Goal: Transaction & Acquisition: Purchase product/service

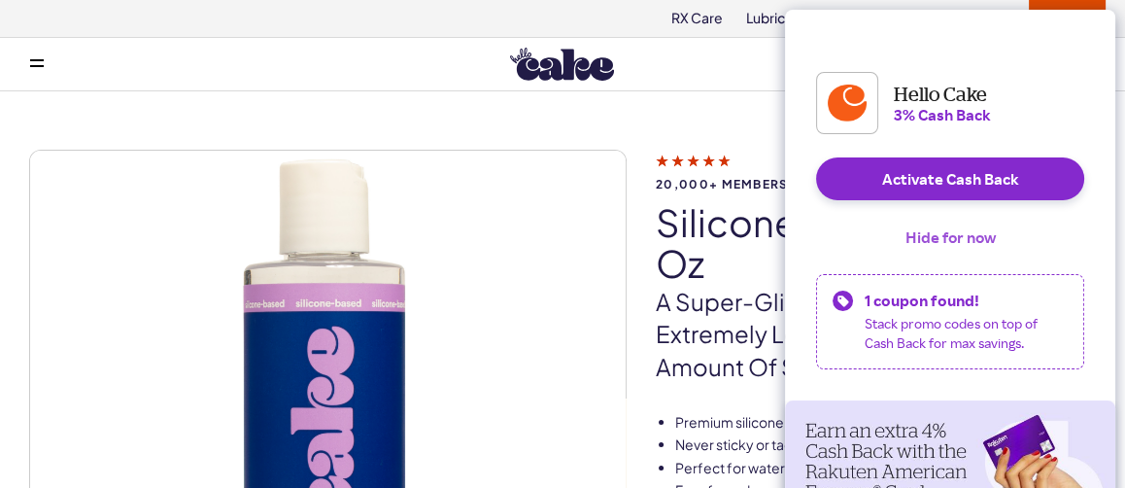
click at [953, 256] on button "Hide for now" at bounding box center [950, 237] width 121 height 43
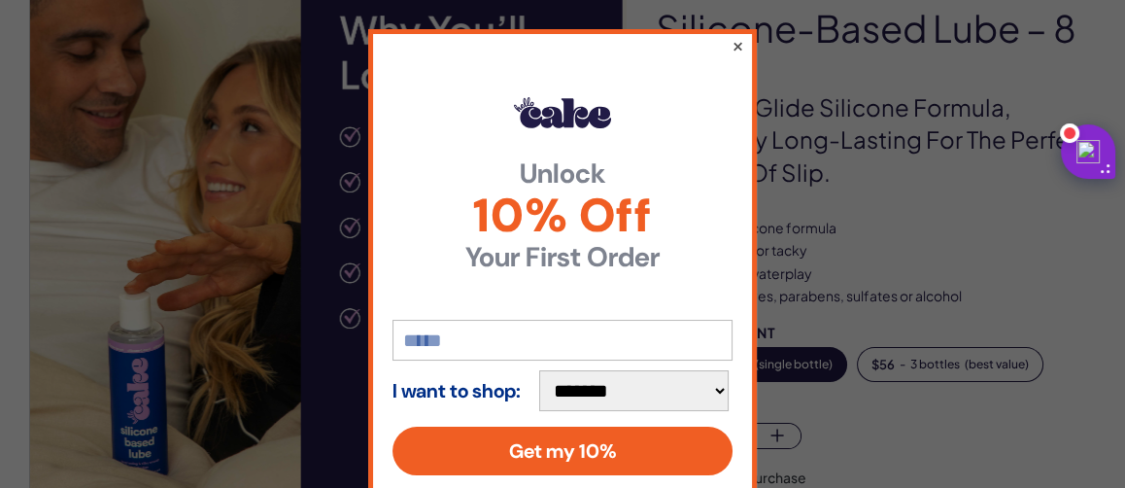
click at [732, 44] on button "×" at bounding box center [738, 45] width 13 height 23
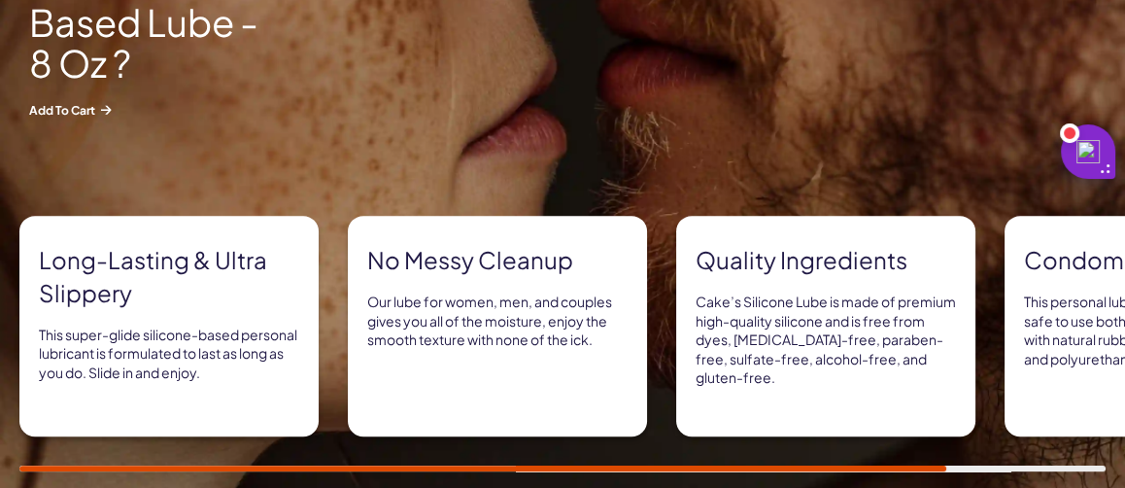
scroll to position [1068, 0]
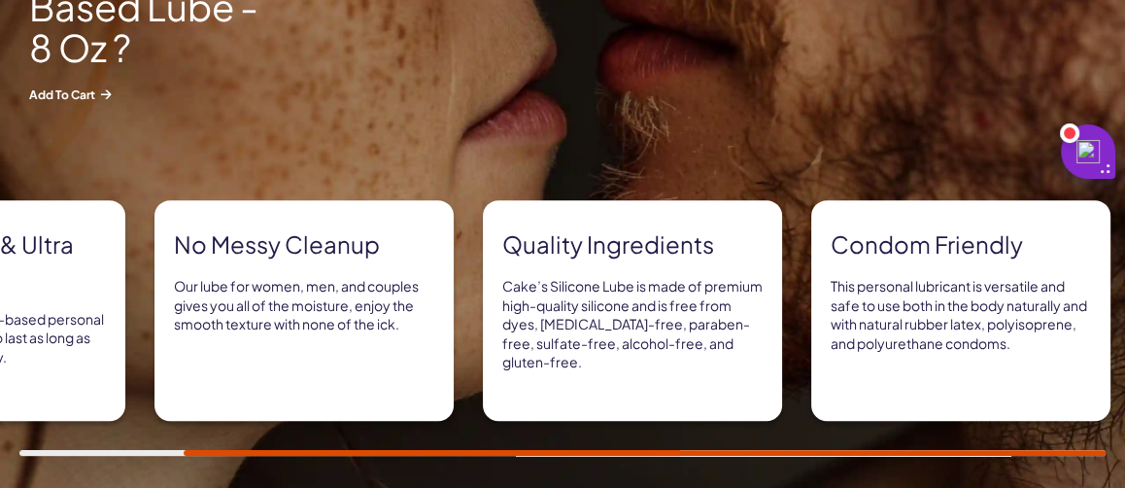
click at [893, 450] on div at bounding box center [647, 453] width 927 height 6
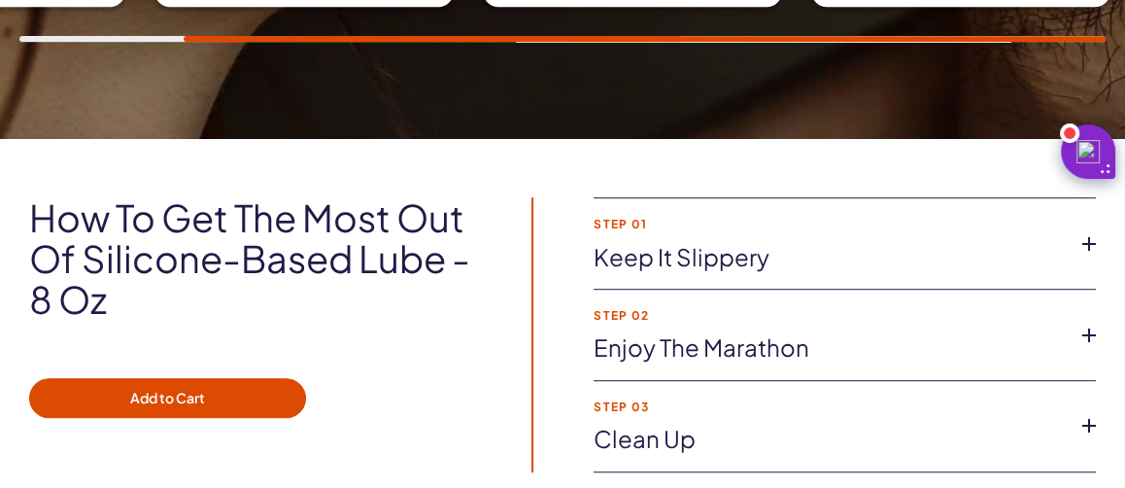
scroll to position [1555, 0]
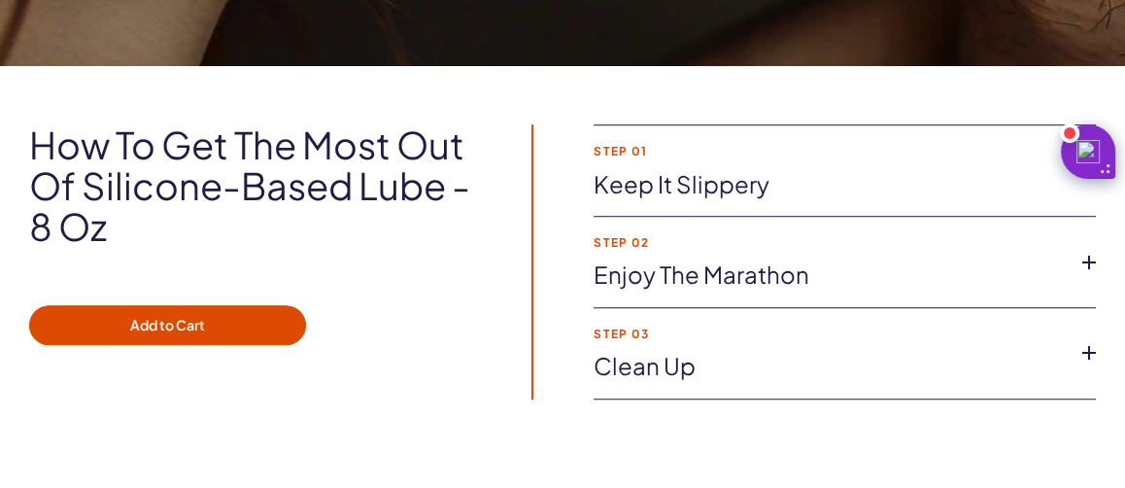
click at [701, 168] on link "Keep it slippery" at bounding box center [829, 184] width 471 height 33
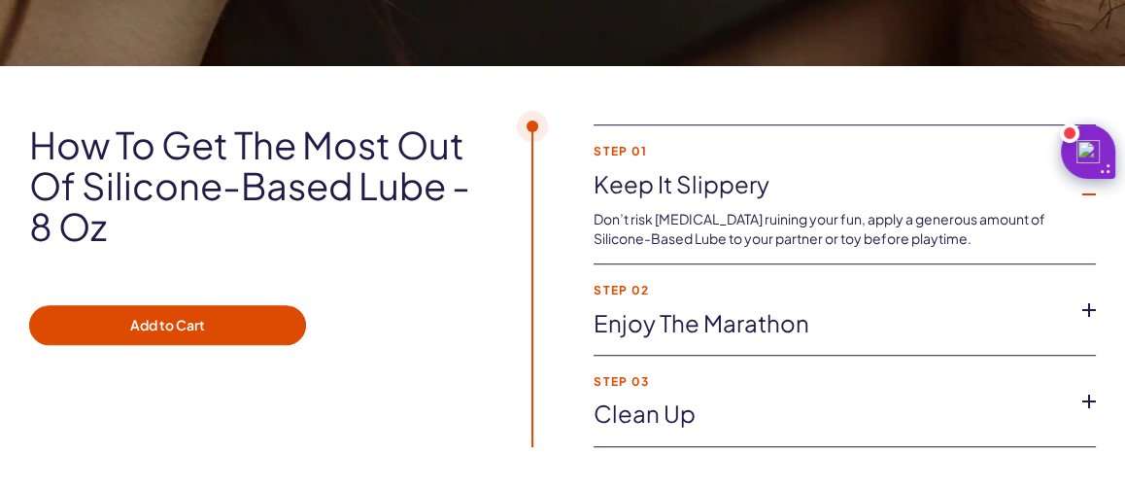
click at [722, 307] on link "Enjoy the marathon" at bounding box center [829, 323] width 471 height 33
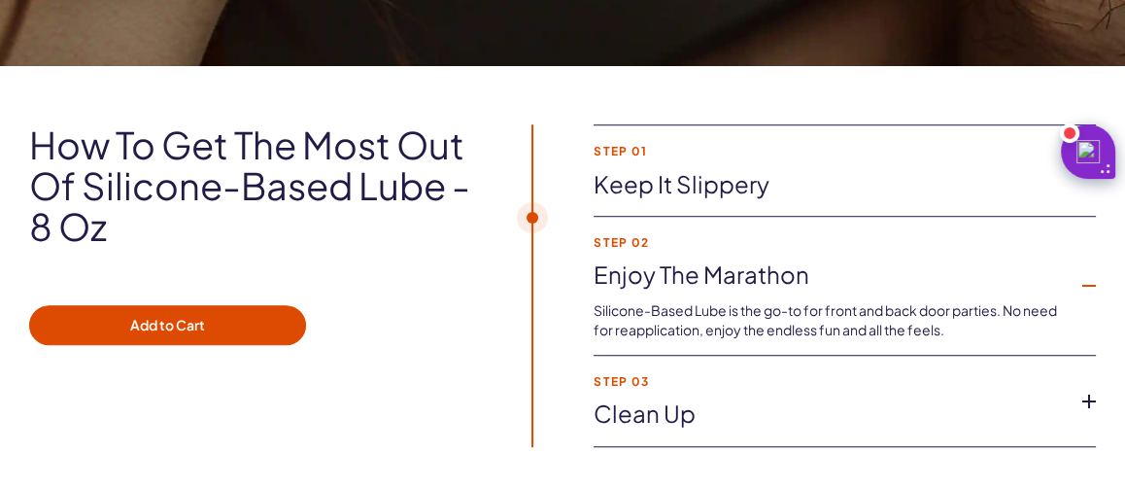
click at [693, 397] on link "Clean Up" at bounding box center [829, 413] width 471 height 33
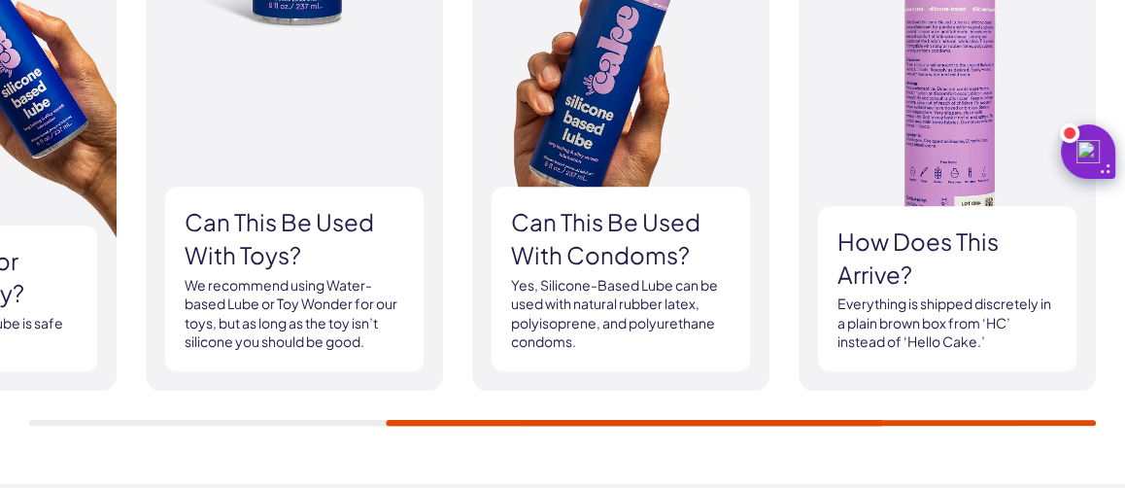
scroll to position [2234, 0]
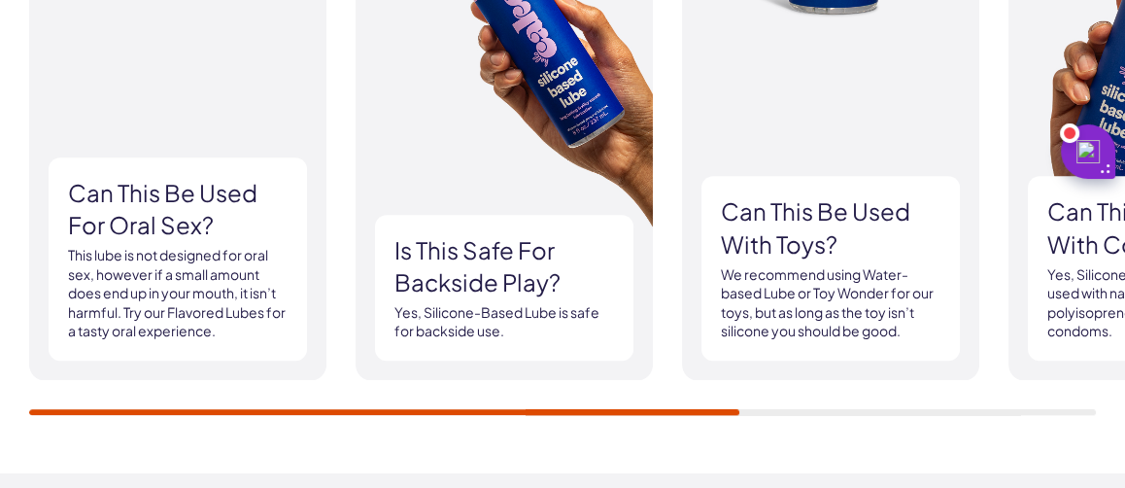
click at [76, 315] on div "FAQ Can this be used for oral sex? This lube is not designed for oral sex, howe…" at bounding box center [562, 158] width 1067 height 514
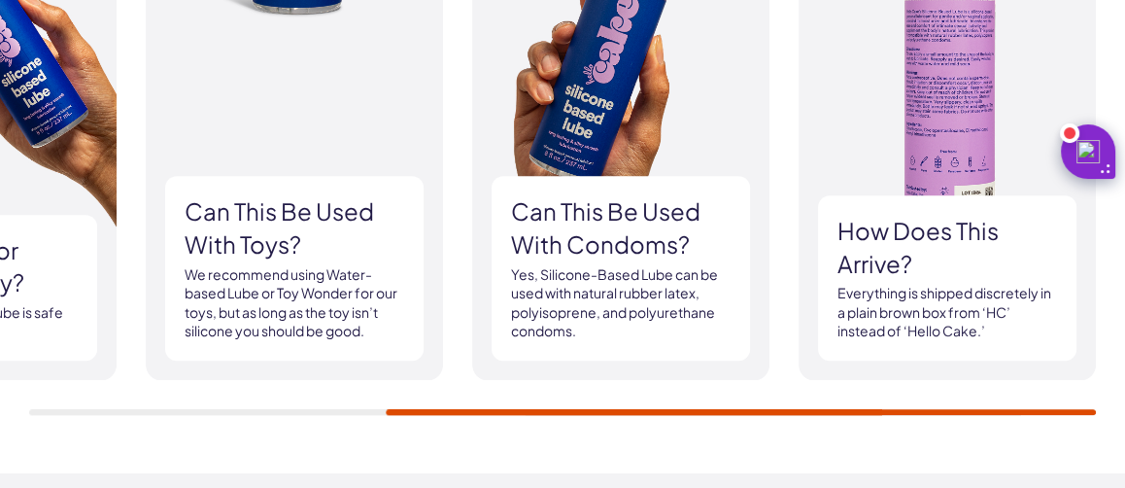
click at [921, 330] on div "FAQ Can this be used for oral sex? This lube is not designed for oral sex, howe…" at bounding box center [562, 158] width 1067 height 514
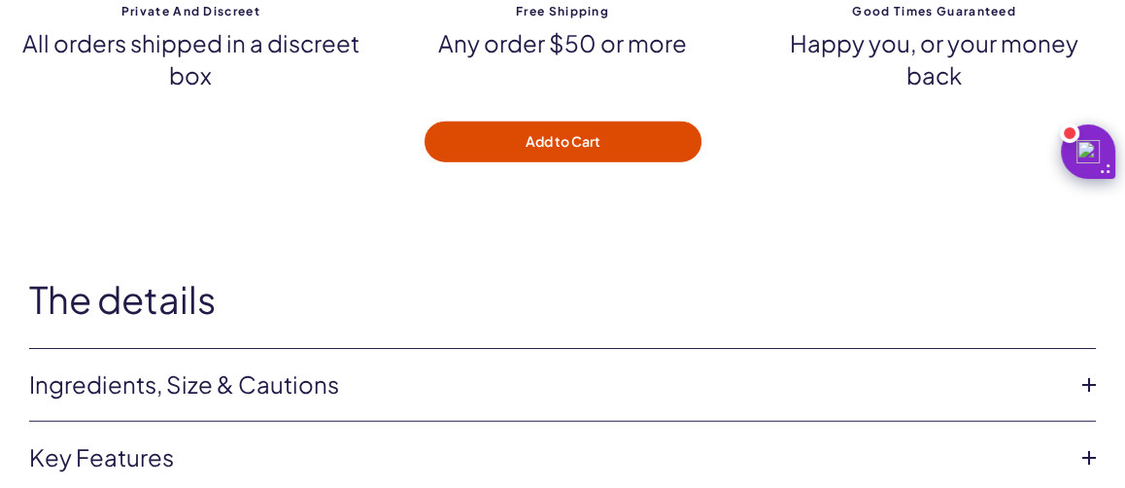
scroll to position [5539, 0]
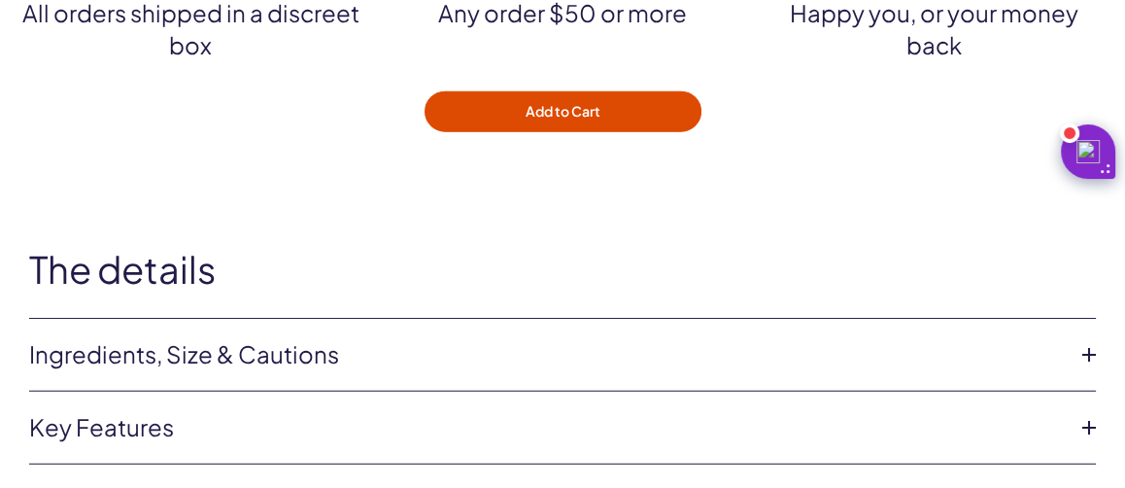
click at [281, 319] on li "Ingredients, Size & Cautions Size: 8 fl oz Silicone-Based Lube materials are: D…" at bounding box center [562, 355] width 1067 height 73
click at [914, 338] on link "Ingredients, Size & Cautions" at bounding box center [547, 354] width 1036 height 33
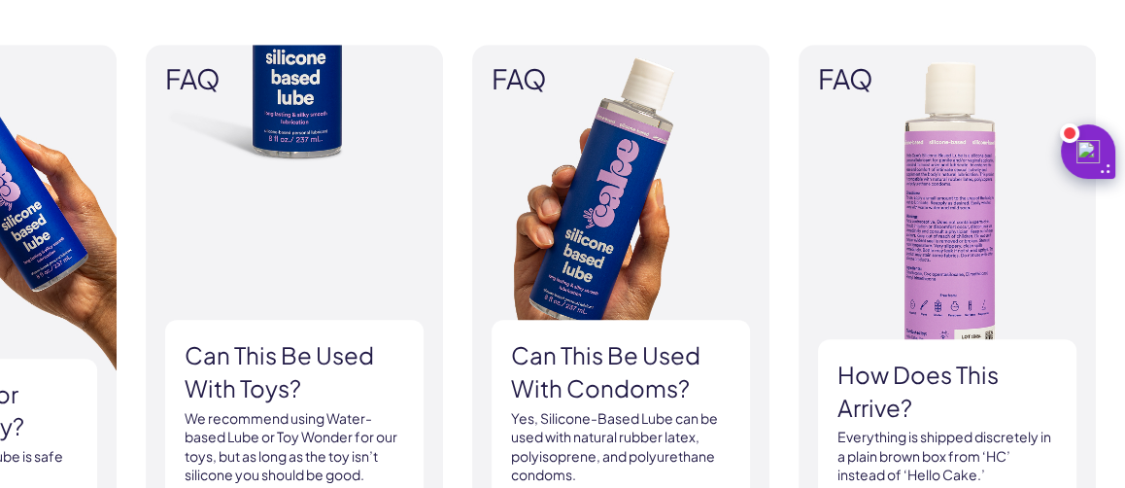
scroll to position [2138, 0]
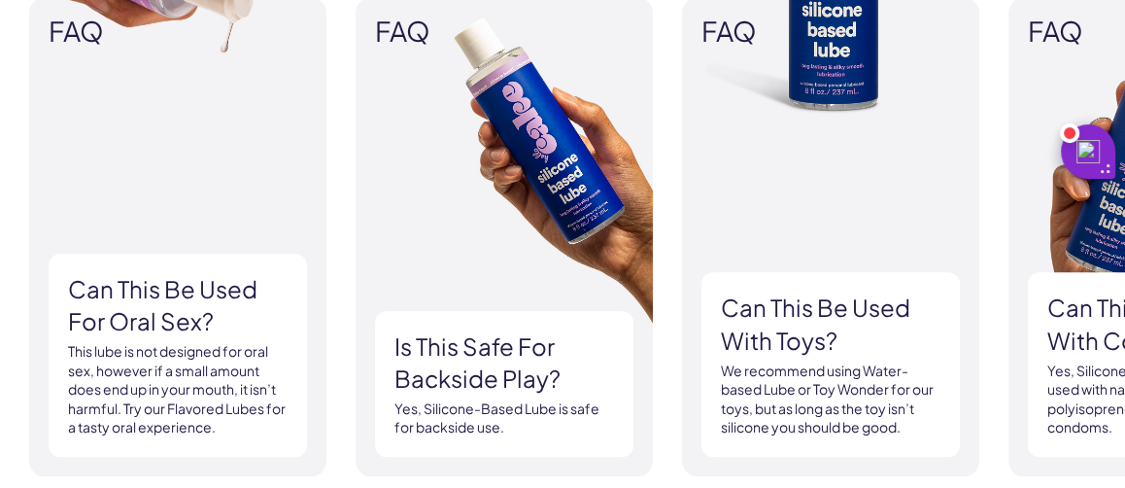
click at [59, 409] on div "FAQ Can this be used for oral sex? This lube is not designed for oral sex, howe…" at bounding box center [562, 254] width 1067 height 514
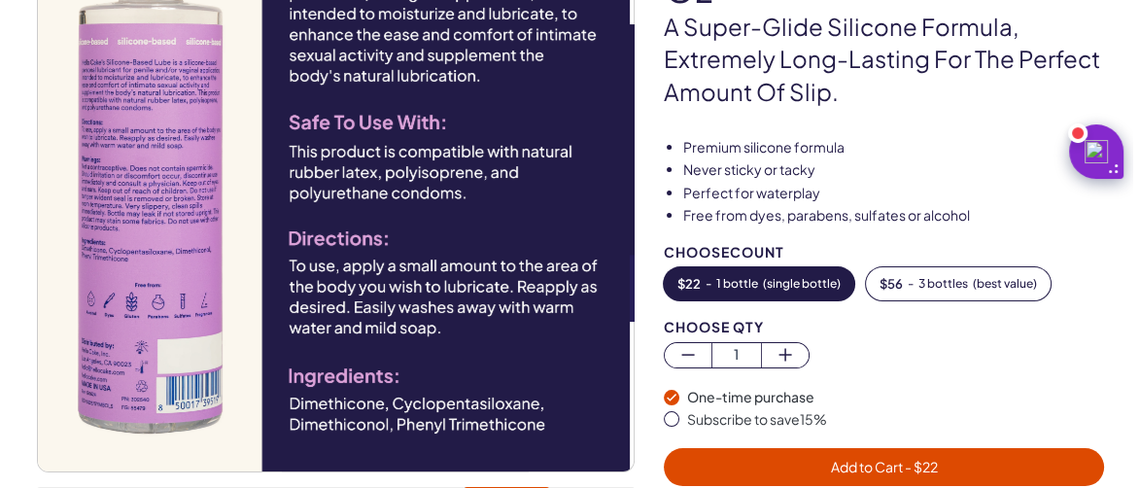
scroll to position [389, 0]
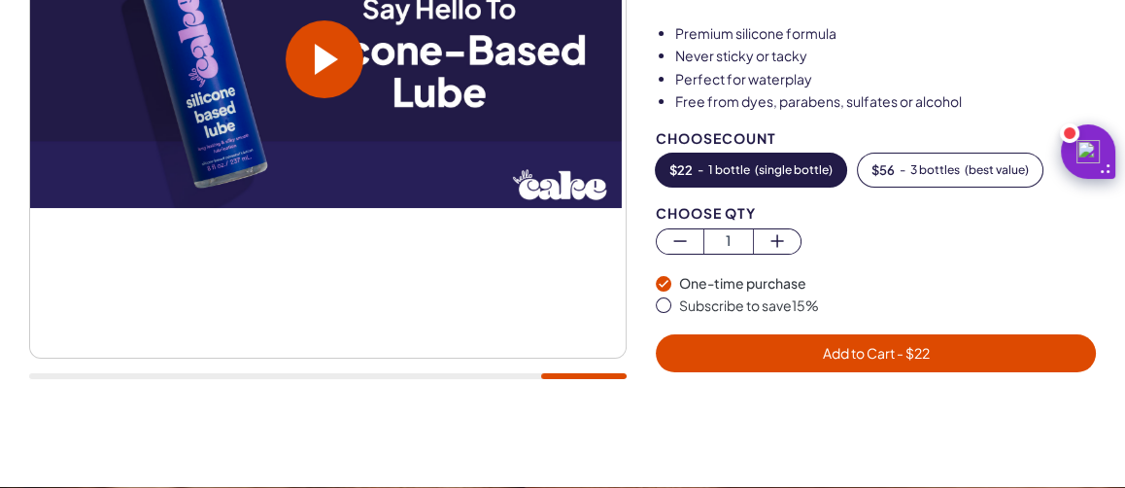
click at [923, 344] on span "- $ 22" at bounding box center [911, 352] width 35 height 17
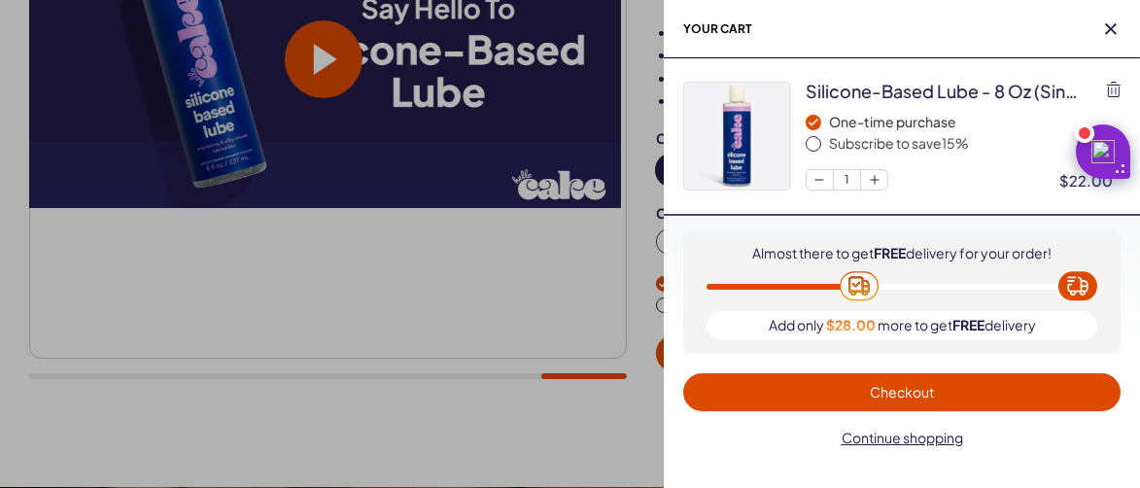
scroll to position [0, 0]
